Goal: Navigation & Orientation: Go to known website

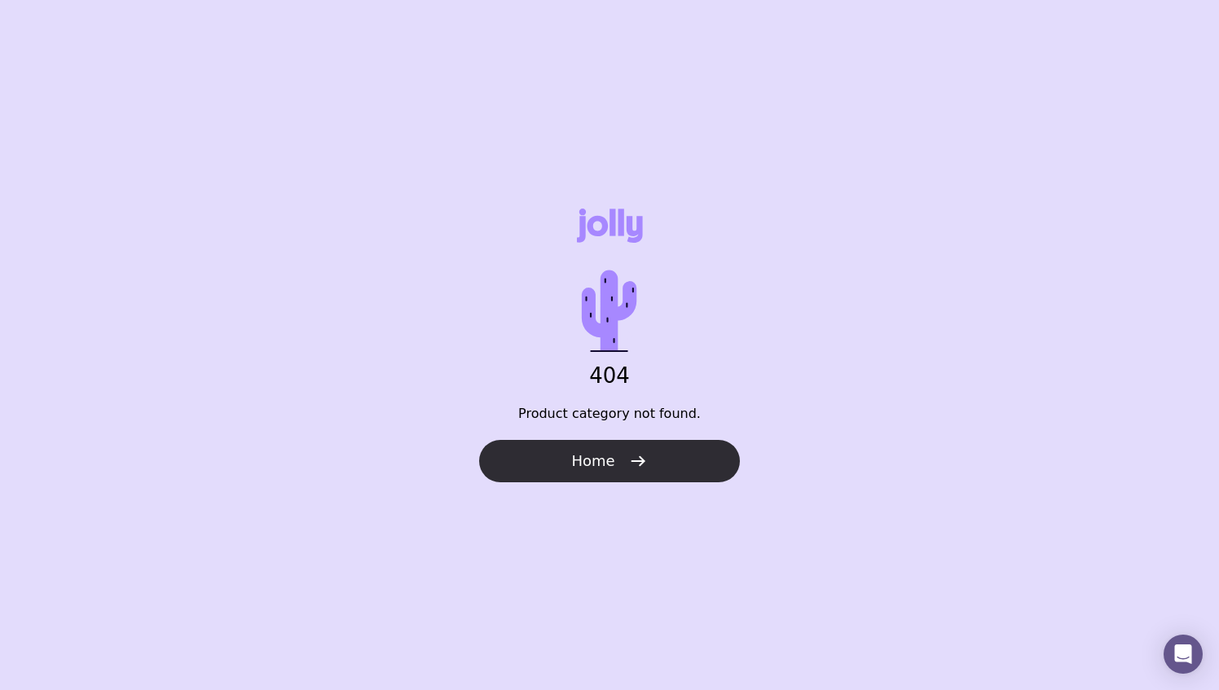
click at [602, 445] on button "Home" at bounding box center [609, 461] width 261 height 42
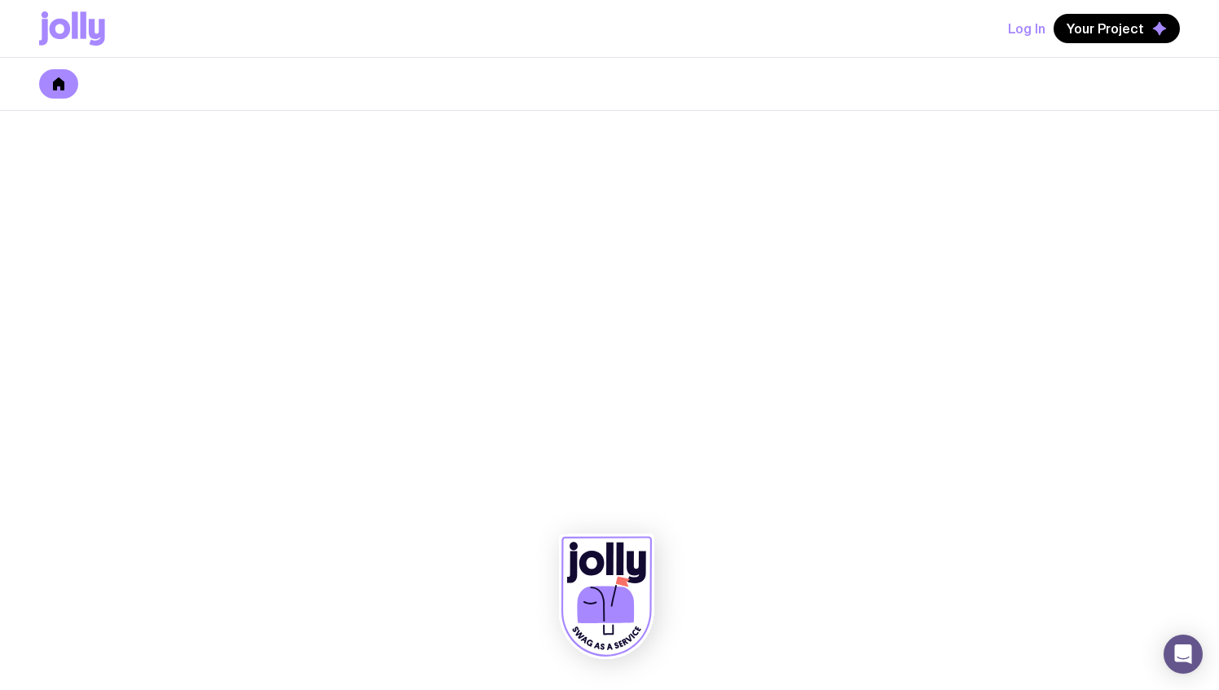
click at [65, 90] on link at bounding box center [58, 83] width 39 height 29
click at [609, 569] on icon at bounding box center [609, 559] width 7 height 33
click at [622, 642] on icon at bounding box center [624, 642] width 7 height 7
click at [602, 615] on icon at bounding box center [605, 604] width 57 height 37
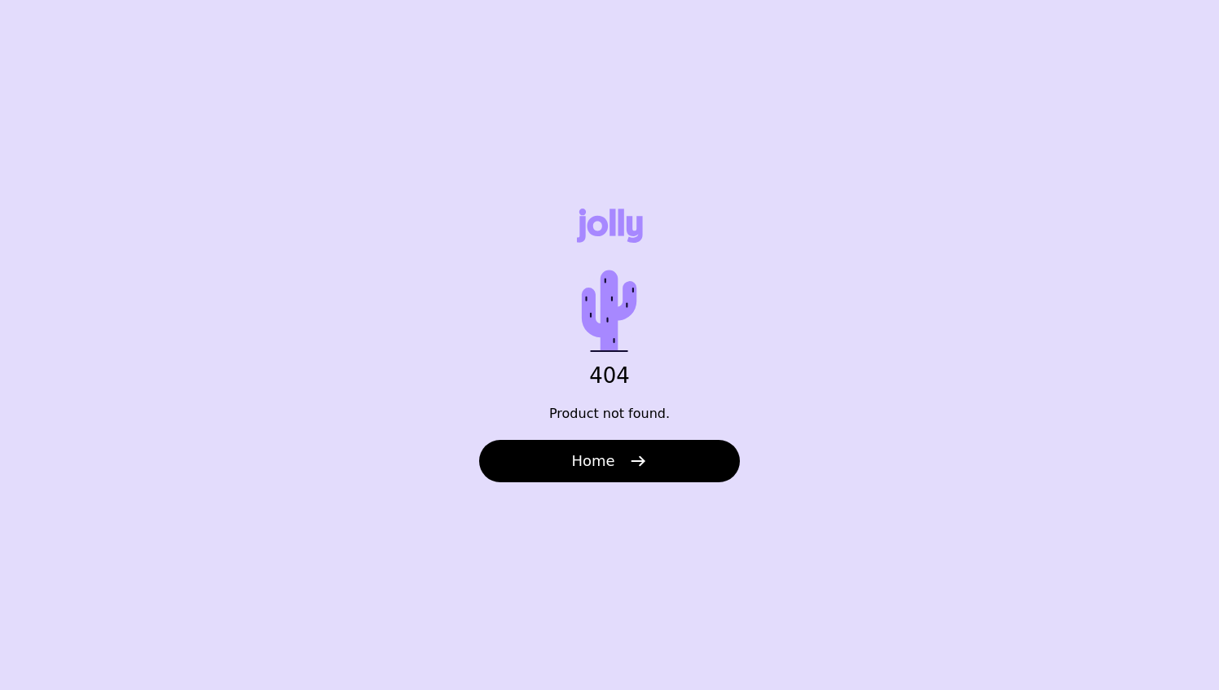
click at [583, 482] on div "404 Product not found. Home" at bounding box center [609, 345] width 1219 height 690
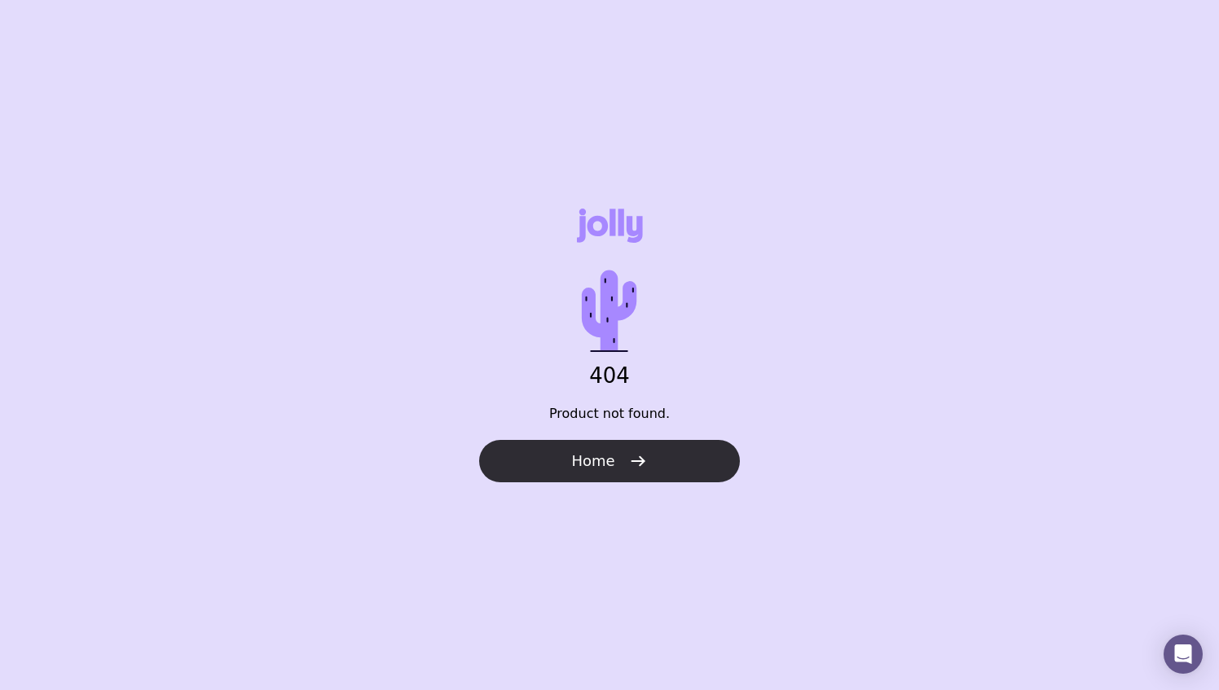
click at [578, 471] on button "Home" at bounding box center [609, 461] width 261 height 42
click at [573, 455] on button "Home" at bounding box center [609, 461] width 261 height 42
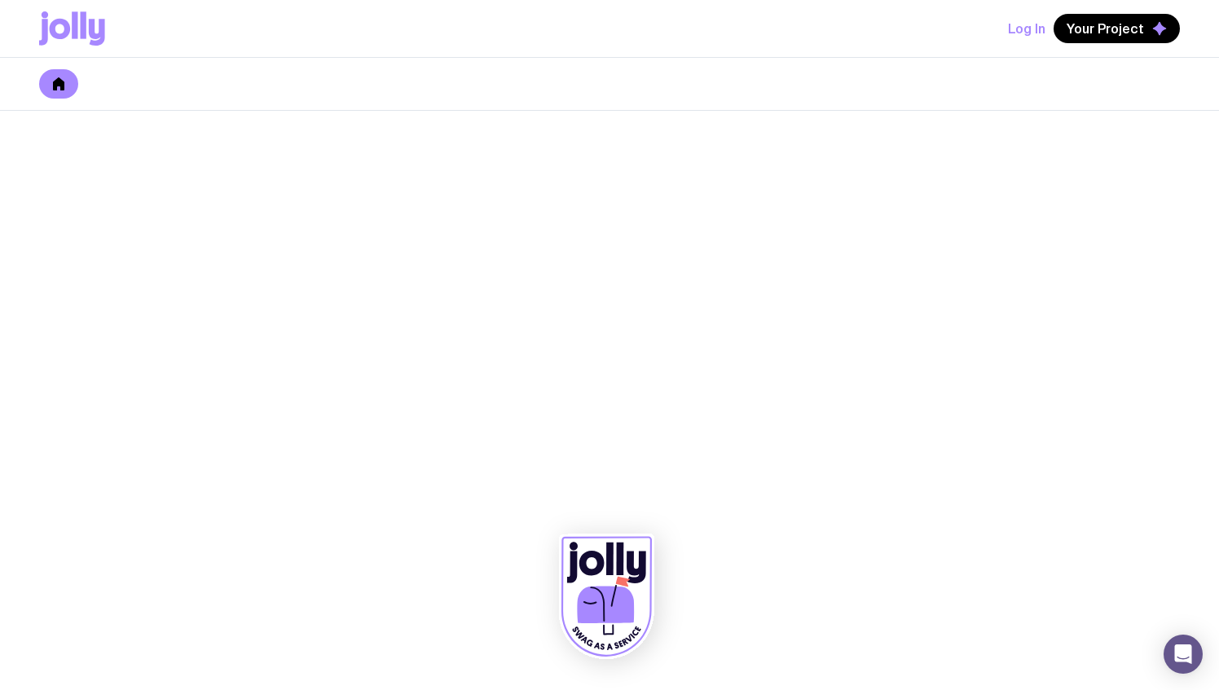
click at [89, 29] on icon at bounding box center [97, 32] width 16 height 27
